Goal: Information Seeking & Learning: Learn about a topic

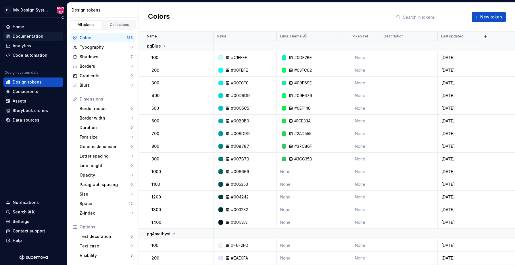
click at [25, 36] on div "Documentation" at bounding box center [28, 36] width 31 height 6
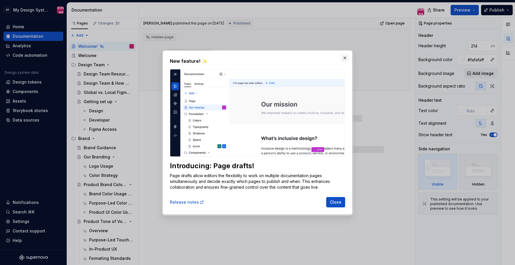
click at [345, 57] on button "button" at bounding box center [345, 58] width 8 height 8
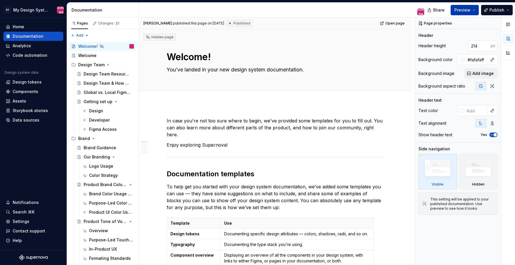
click at [460, 10] on span "Preview" at bounding box center [463, 10] width 16 height 6
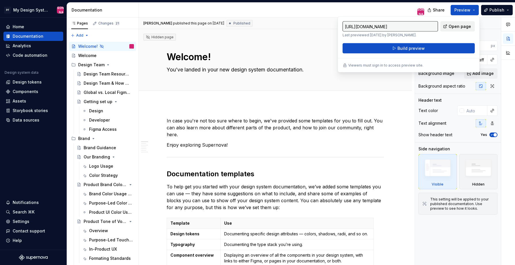
click at [458, 28] on span "Open page" at bounding box center [460, 27] width 22 height 6
type textarea "*"
